Goal: Transaction & Acquisition: Book appointment/travel/reservation

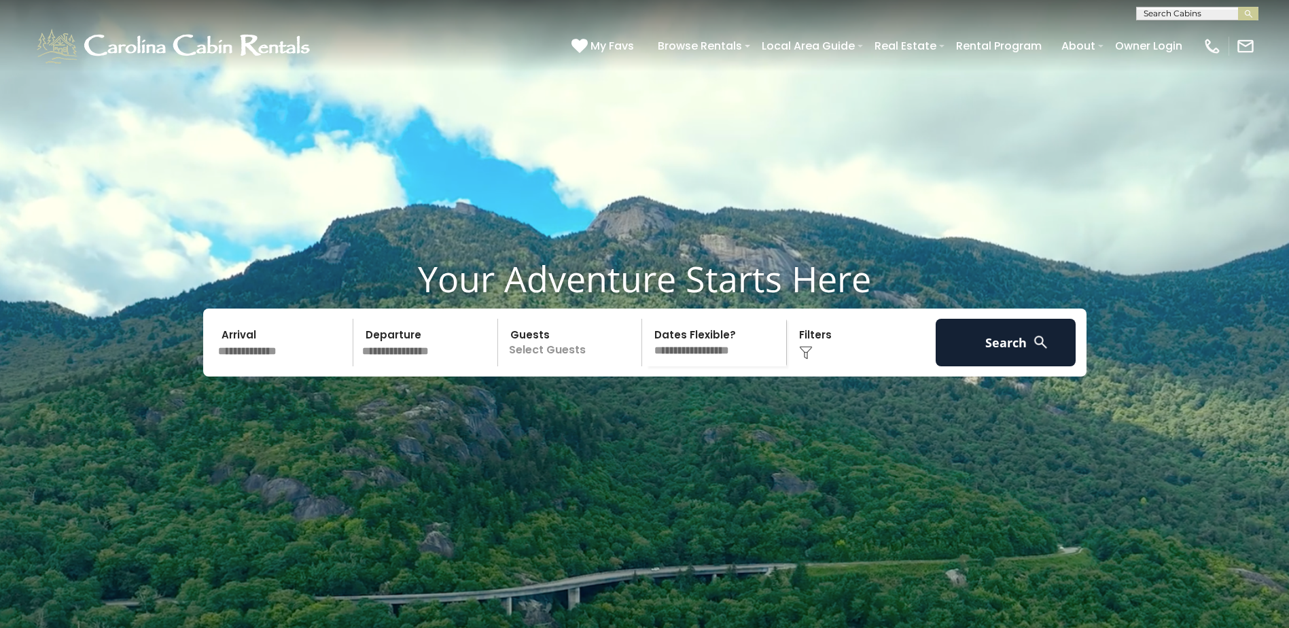
click at [272, 366] on input "text" at bounding box center [283, 343] width 141 height 48
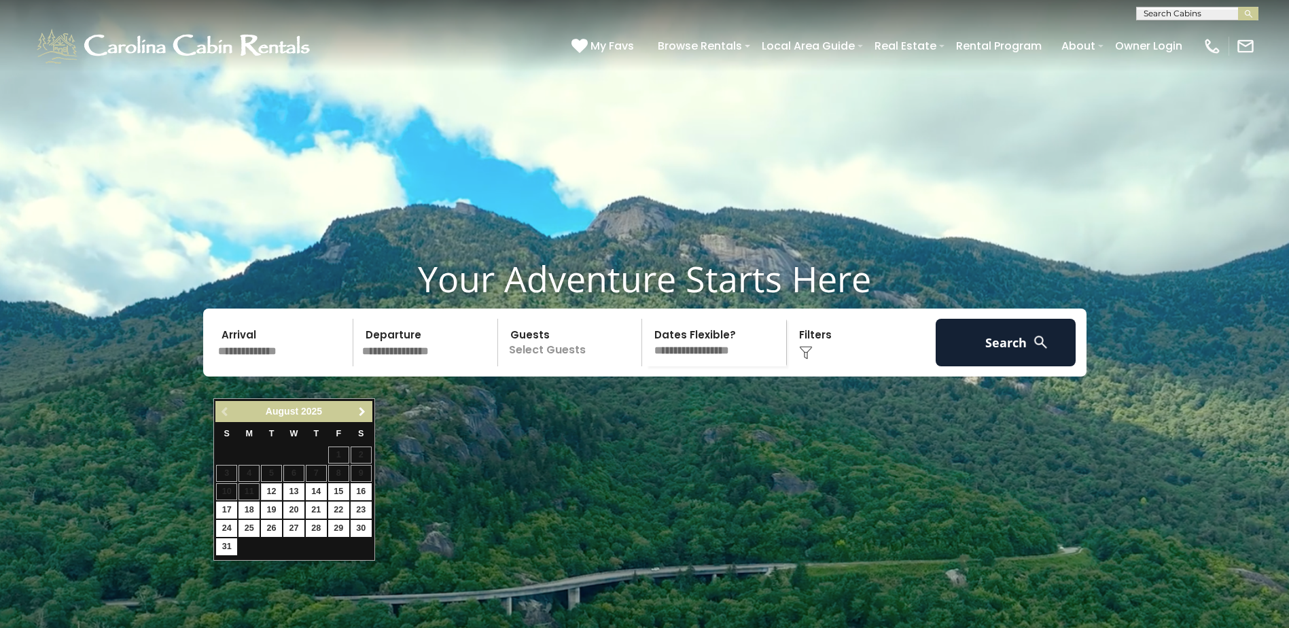
click at [364, 410] on span "Next" at bounding box center [362, 411] width 11 height 11
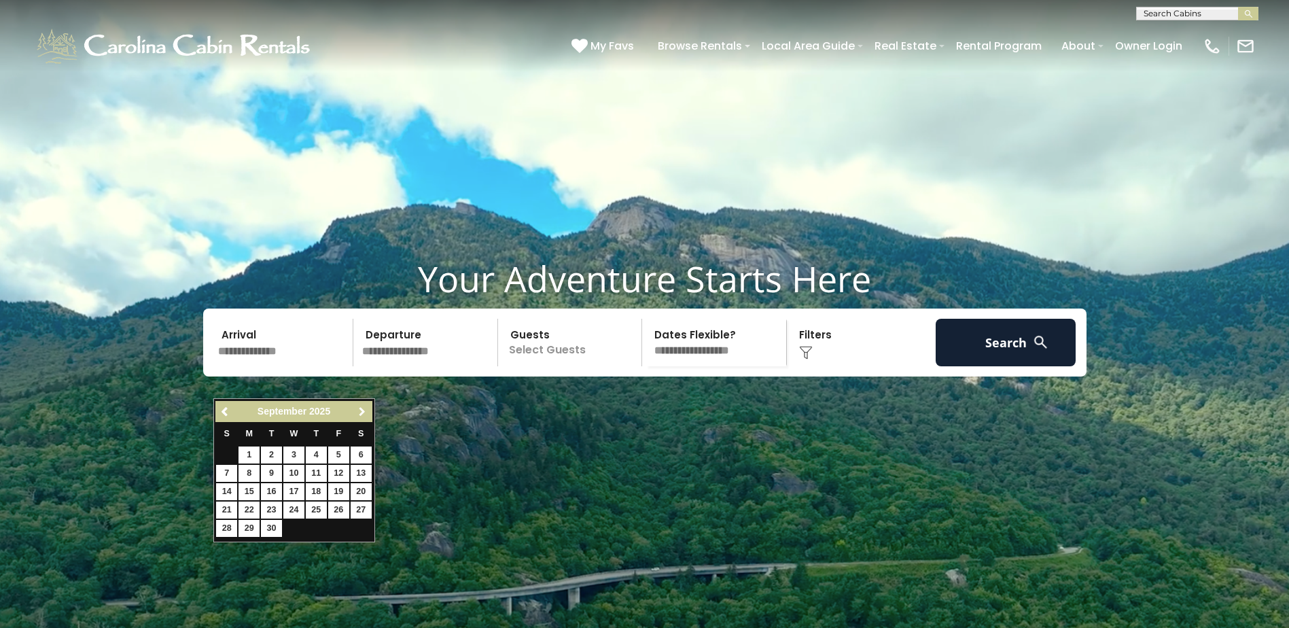
click at [364, 410] on span "Next" at bounding box center [362, 411] width 11 height 11
click at [223, 510] on link "19" at bounding box center [226, 509] width 21 height 17
type input "********"
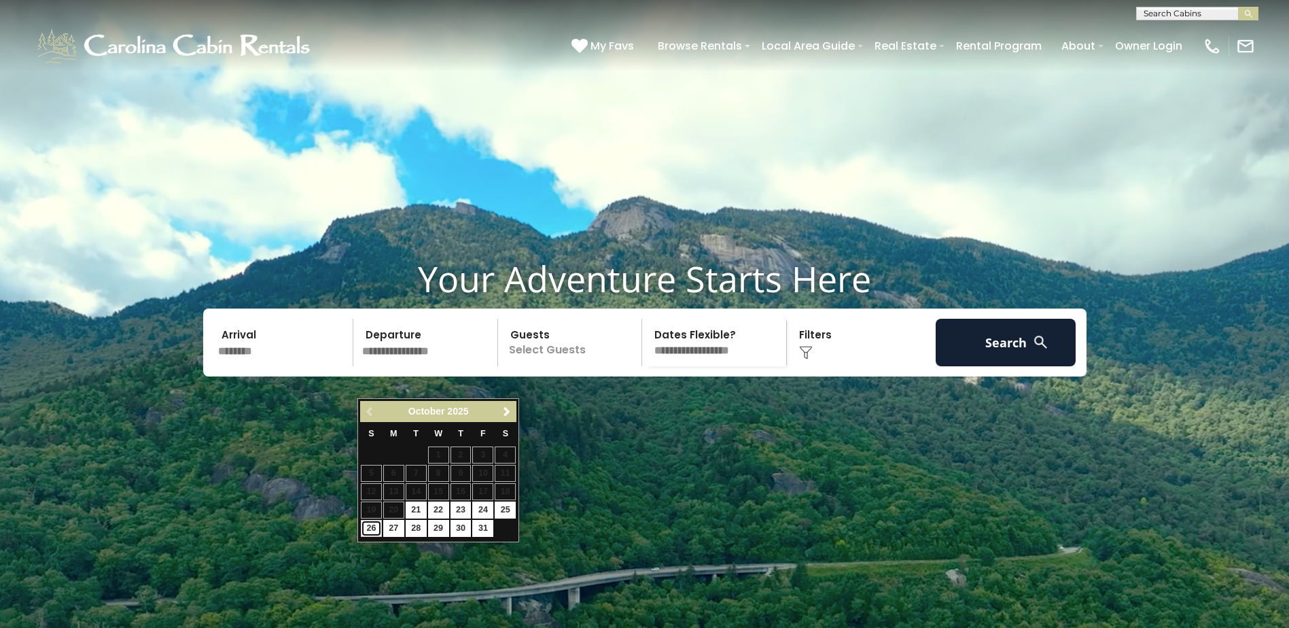
click at [363, 529] on link "26" at bounding box center [371, 528] width 21 height 17
type input "********"
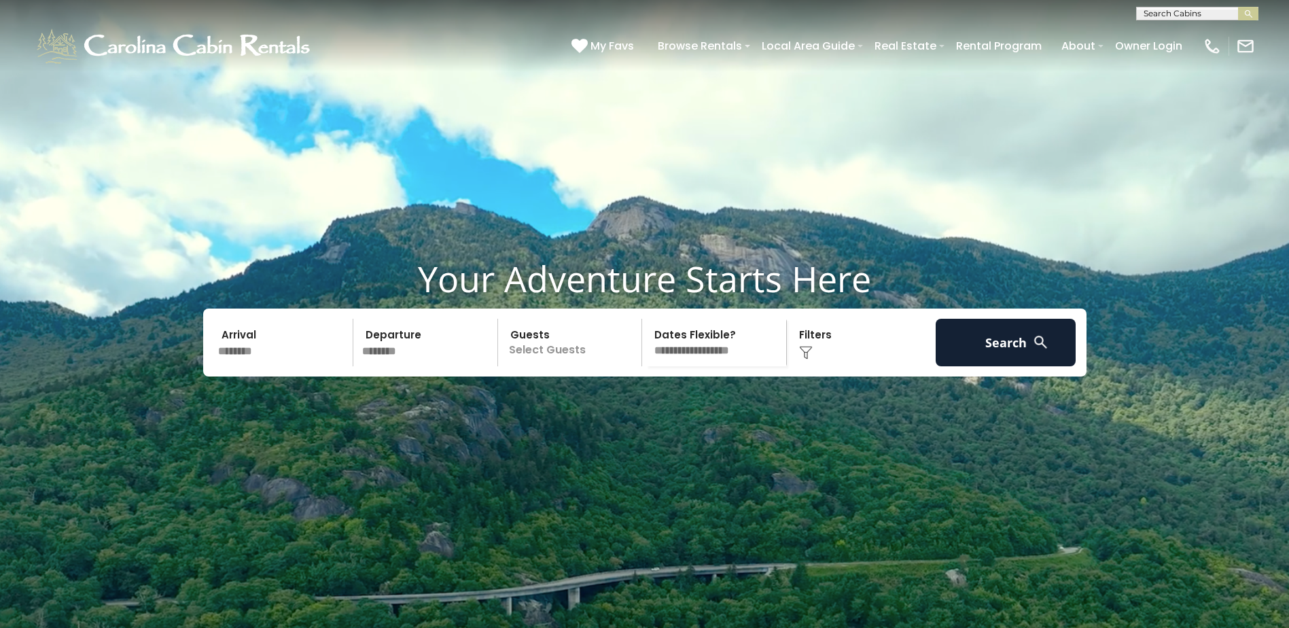
click at [560, 366] on p "Select Guests" at bounding box center [572, 343] width 140 height 48
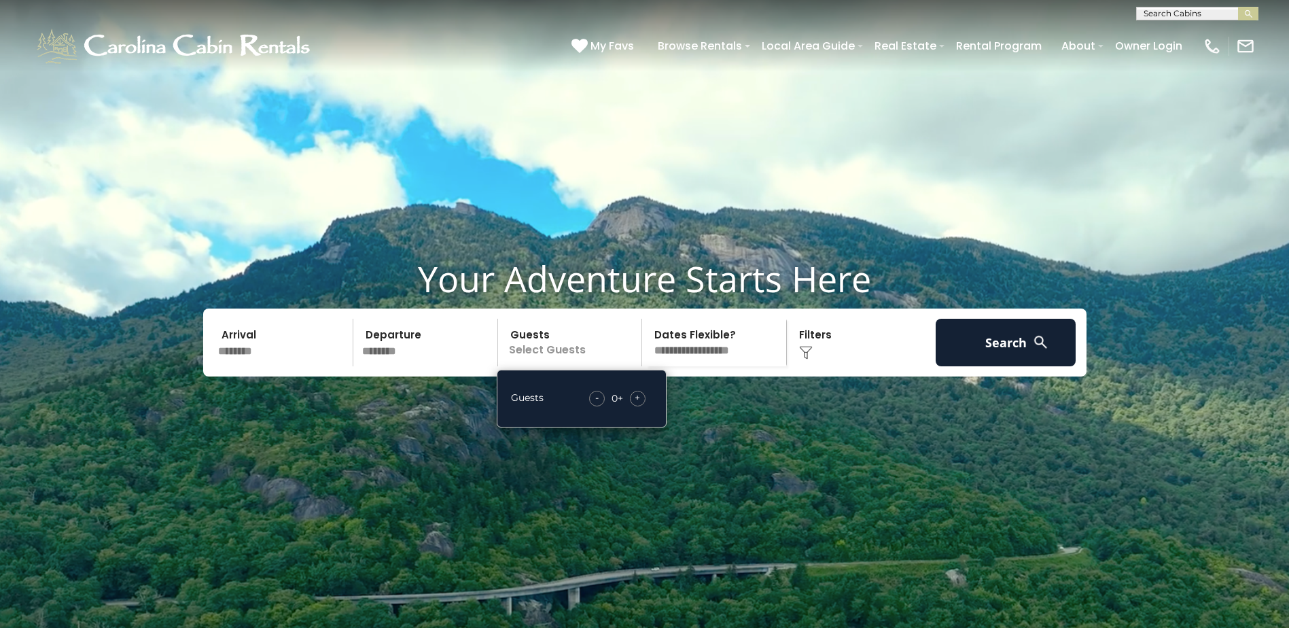
click at [637, 404] on span "+" at bounding box center [637, 398] width 5 height 14
click at [1003, 366] on button "Search" at bounding box center [1005, 343] width 141 height 48
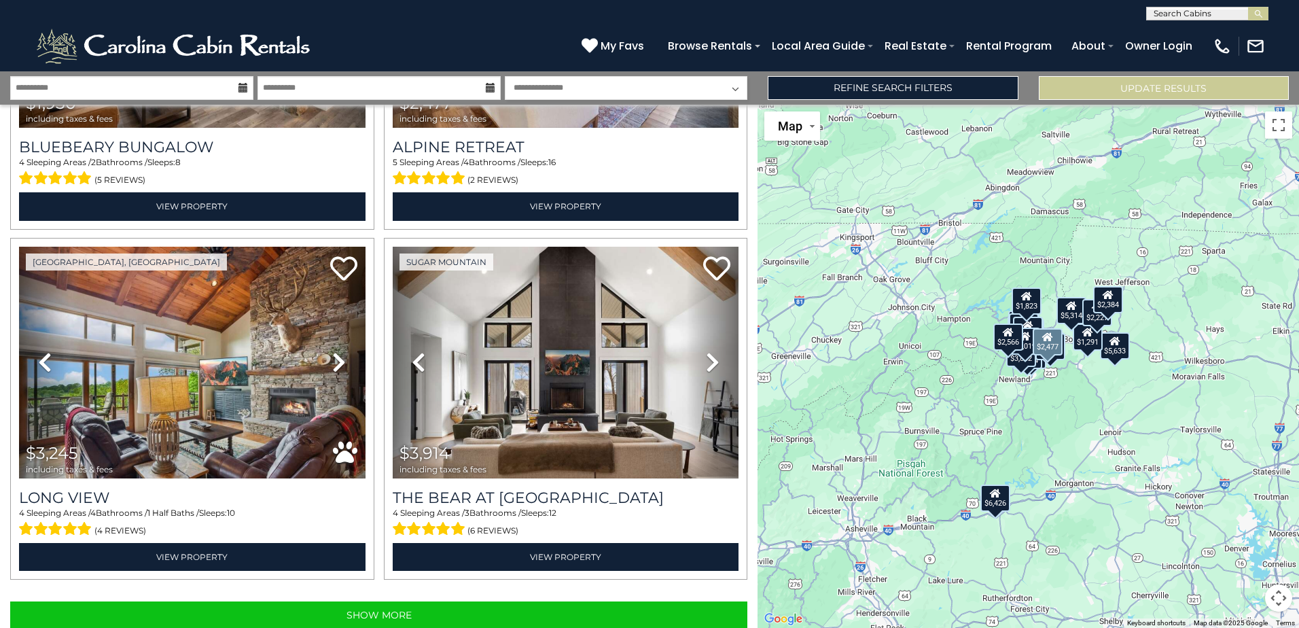
scroll to position [4818, 0]
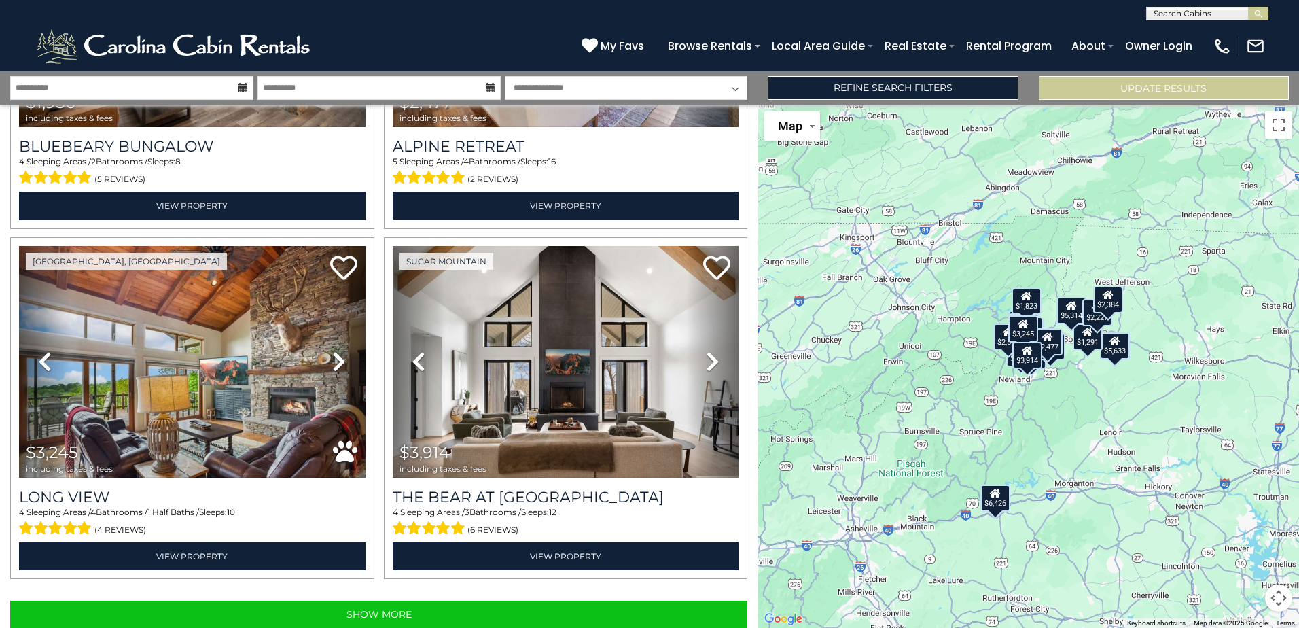
click at [1000, 505] on div "$6,426" at bounding box center [995, 497] width 30 height 27
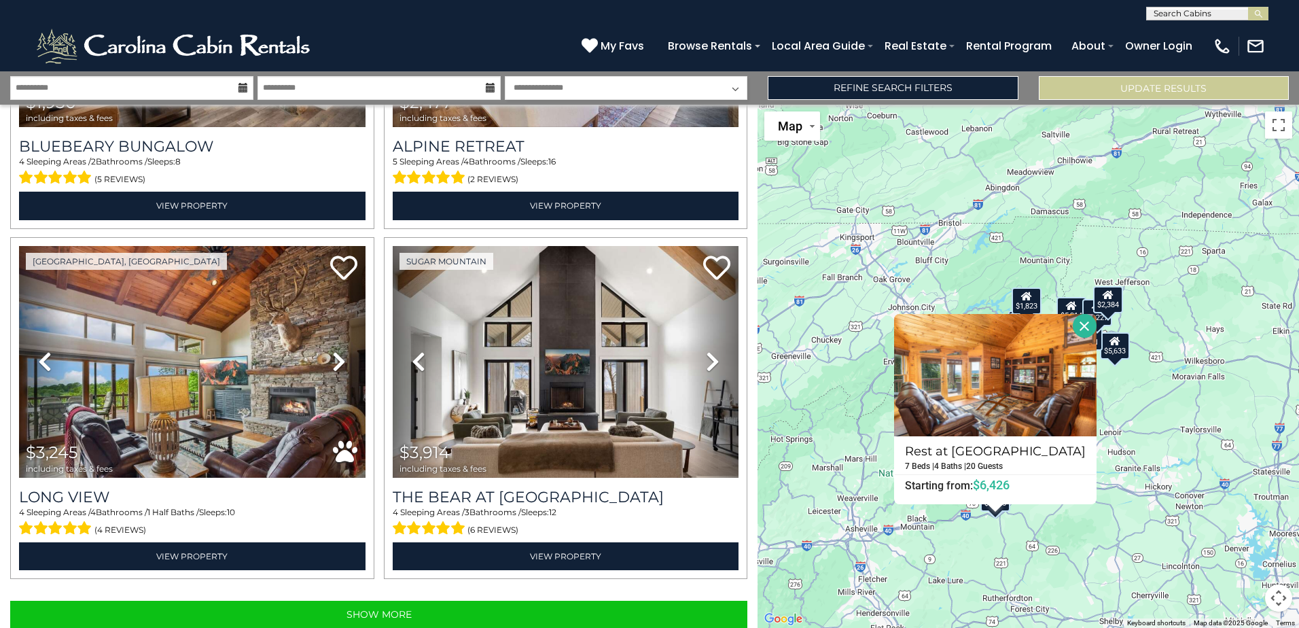
click at [1129, 399] on div "$5,633 $4,052 $6,426 $3,338 $4,097 $1,291 $1,487 $2,014 $5,808 $4,601 $3,938 $5…" at bounding box center [1027, 366] width 541 height 523
click at [1129, 408] on div "$5,633 $4,052 $6,426 $3,338 $4,097 $1,291 $1,487 $2,014 $5,808 $4,601 $3,938 $5…" at bounding box center [1027, 366] width 541 height 523
click at [993, 510] on div at bounding box center [994, 508] width 17 height 8
click at [1073, 324] on button "Close" at bounding box center [1085, 326] width 24 height 24
